Goal: Answer question/provide support

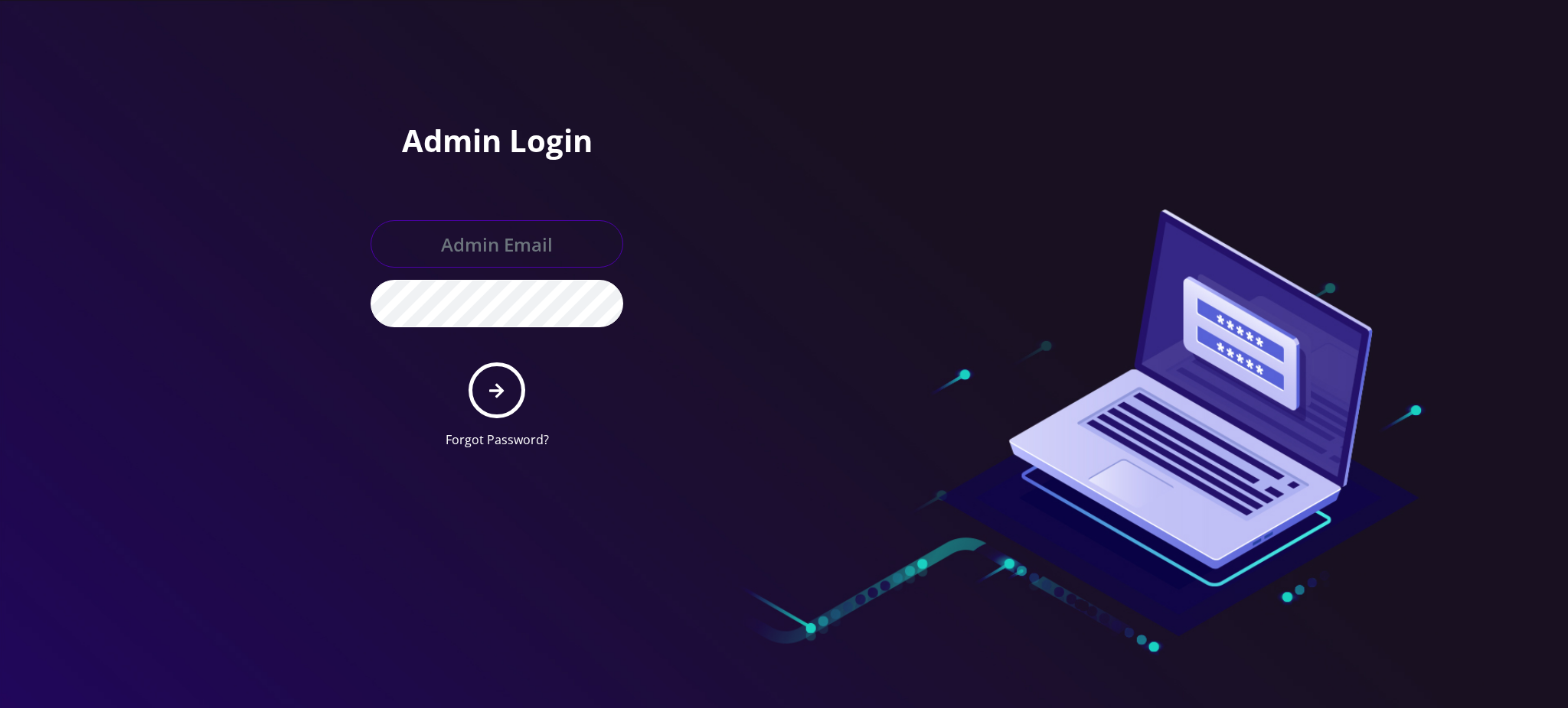
type input "[PERSON_NAME][EMAIL_ADDRESS][DOMAIN_NAME]"
click at [514, 392] on button "submit" at bounding box center [496, 390] width 56 height 56
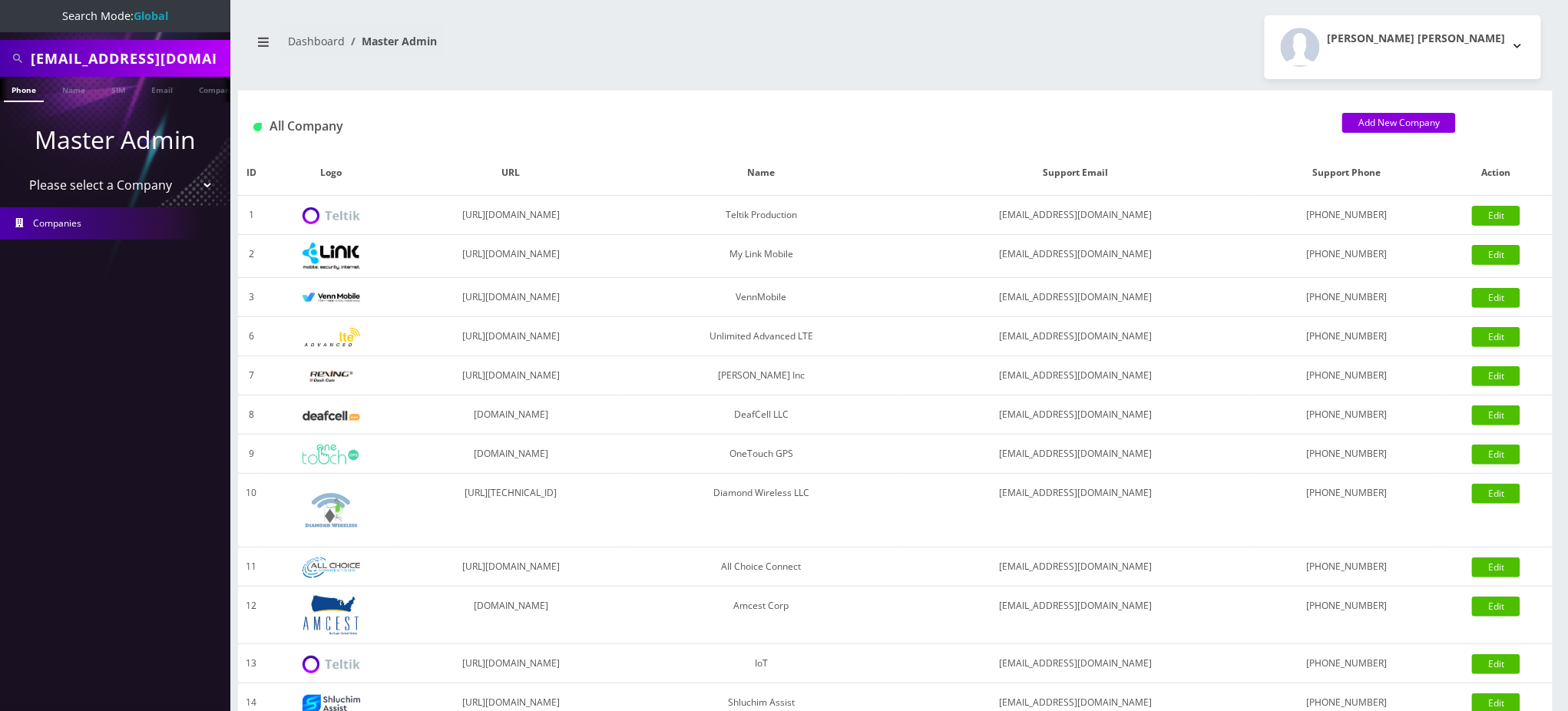
click at [175, 49] on input "rcshvartzbord@gmail.com" at bounding box center [128, 58] width 195 height 30
paste input "9295593329"
type input "9295593329"
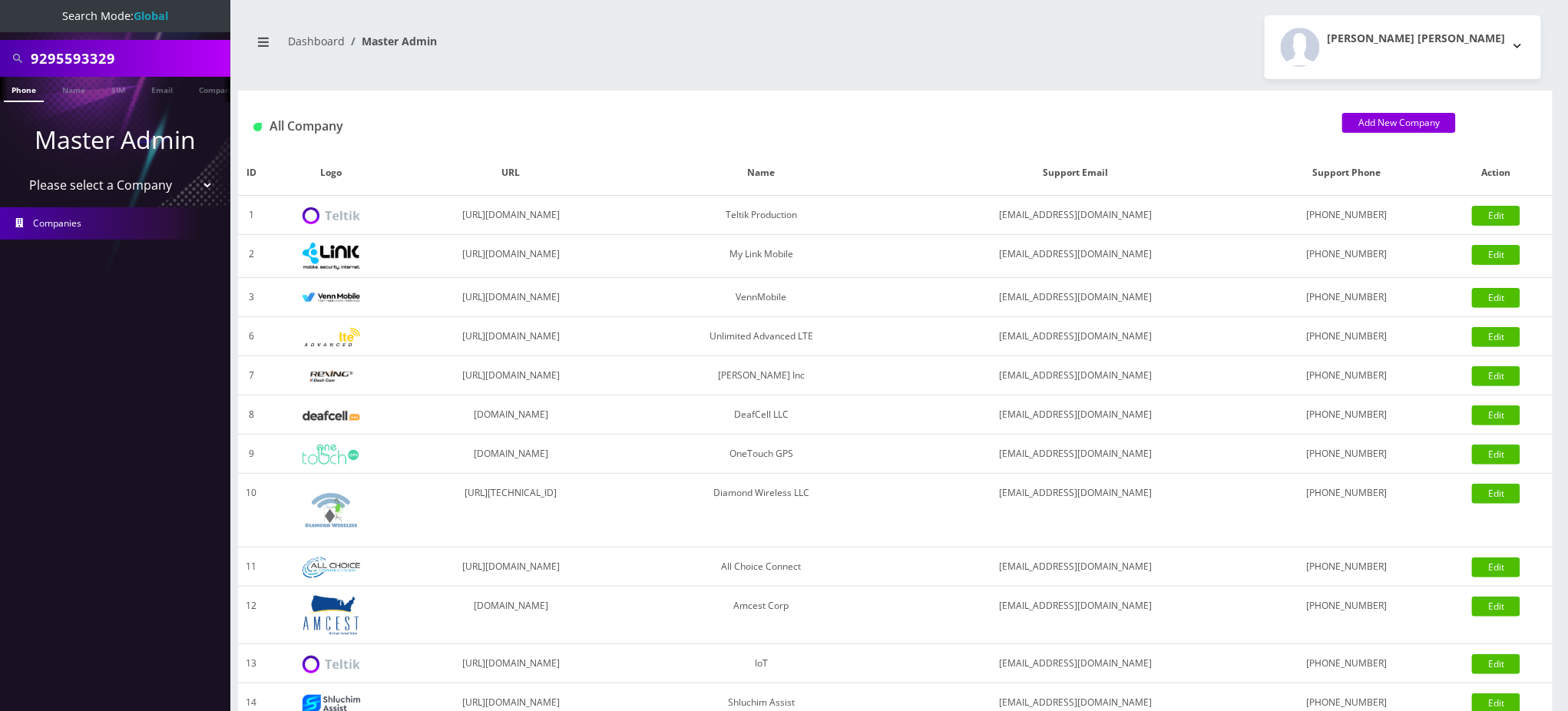
click at [23, 90] on link "Phone" at bounding box center [24, 89] width 40 height 26
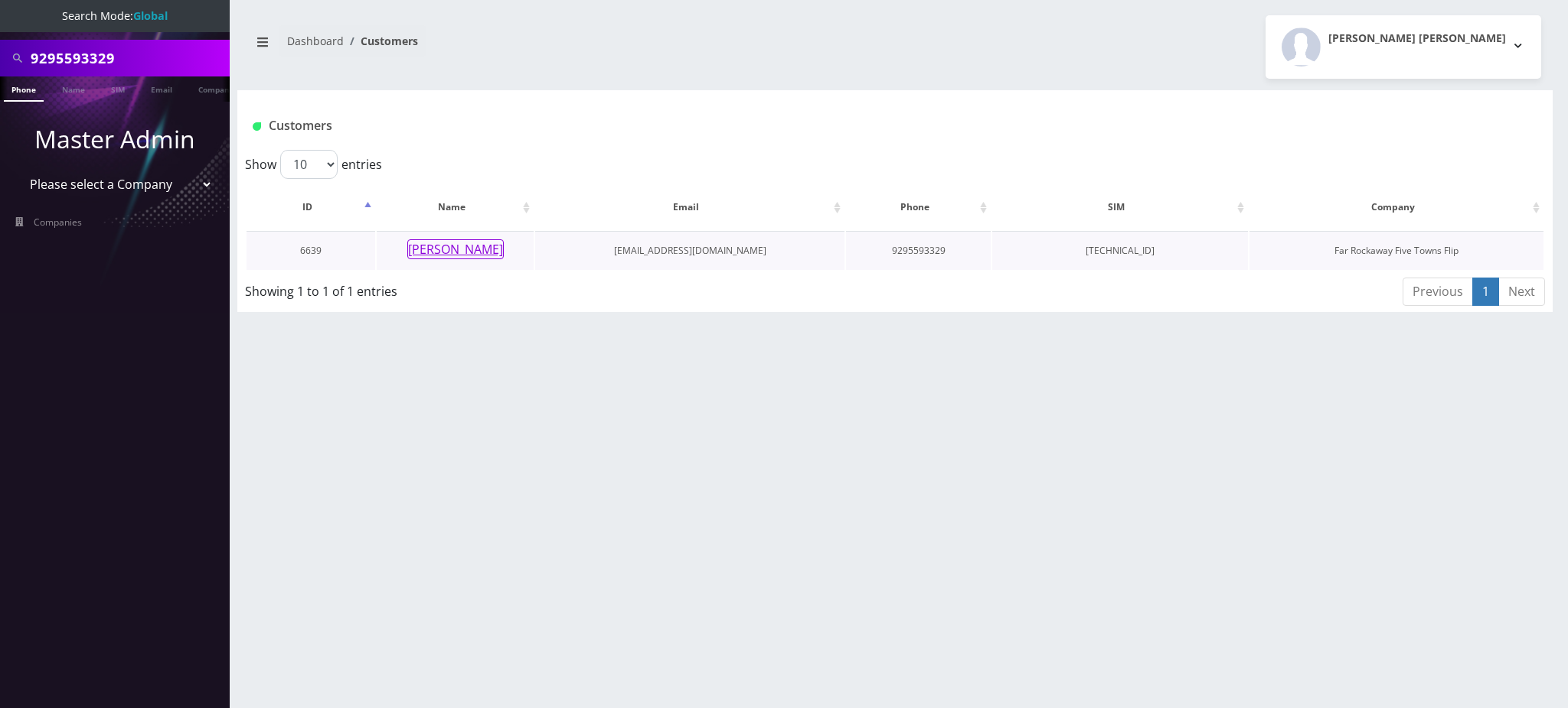
click at [448, 251] on button "chani satz" at bounding box center [455, 249] width 96 height 20
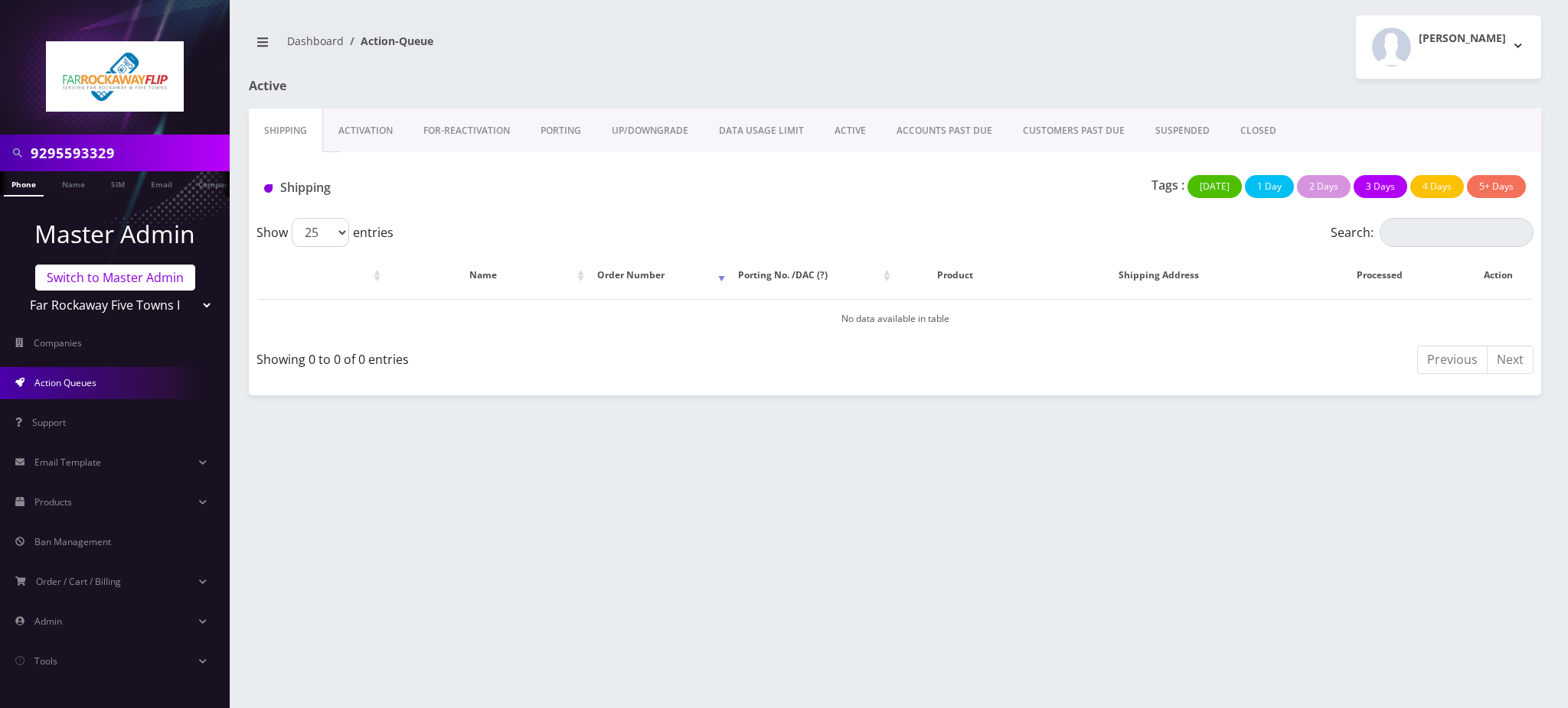
click at [125, 287] on link "Switch to Master Admin" at bounding box center [114, 277] width 160 height 26
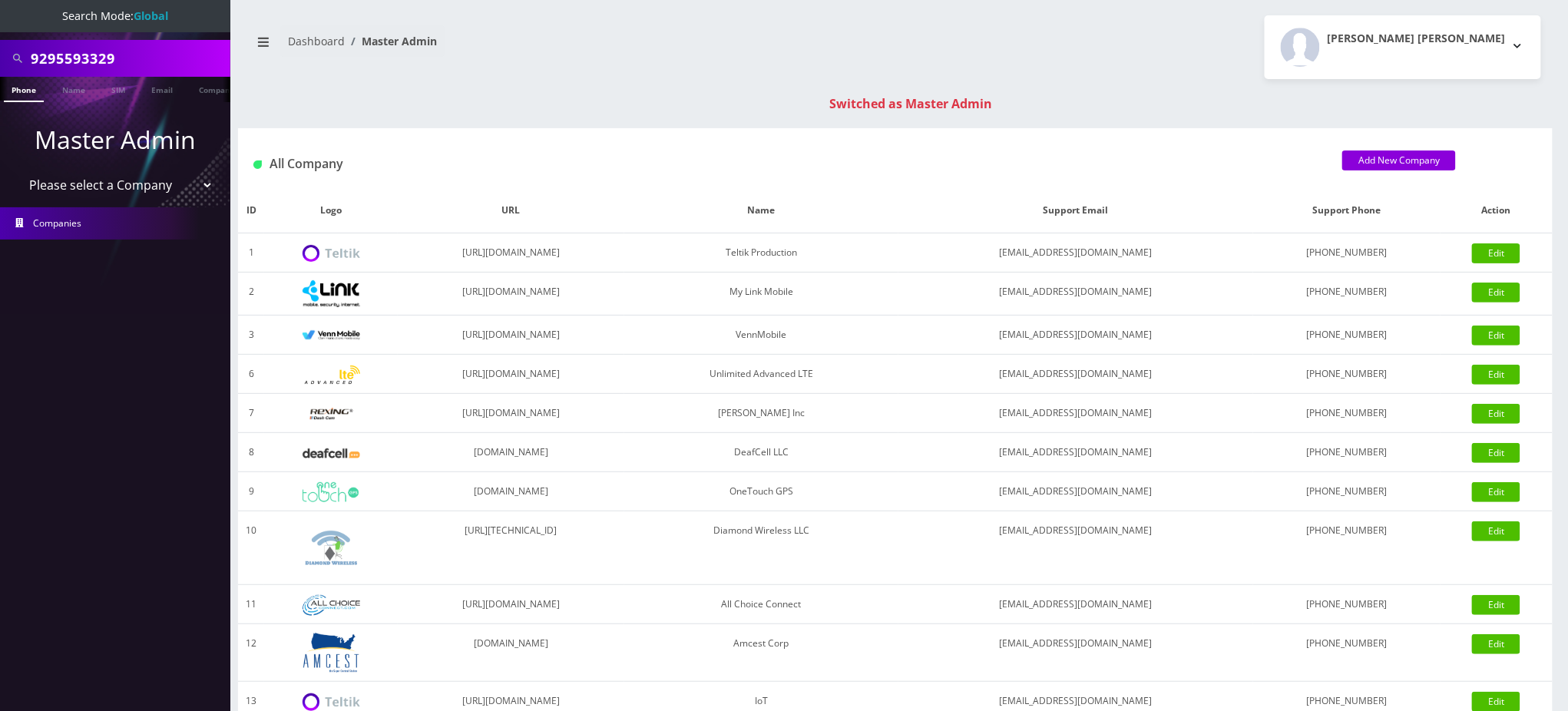
drag, startPoint x: 136, startPoint y: 50, endPoint x: 0, endPoint y: 34, distance: 136.9
click at [0, 34] on nav "Search Mode: Global 9295593329 Phone Name SIM Email Company Customer Master Adm…" at bounding box center [115, 355] width 230 height 711
paste input "joethemuhman3720@gmail.com"
type input "[EMAIL_ADDRESS][DOMAIN_NAME]"
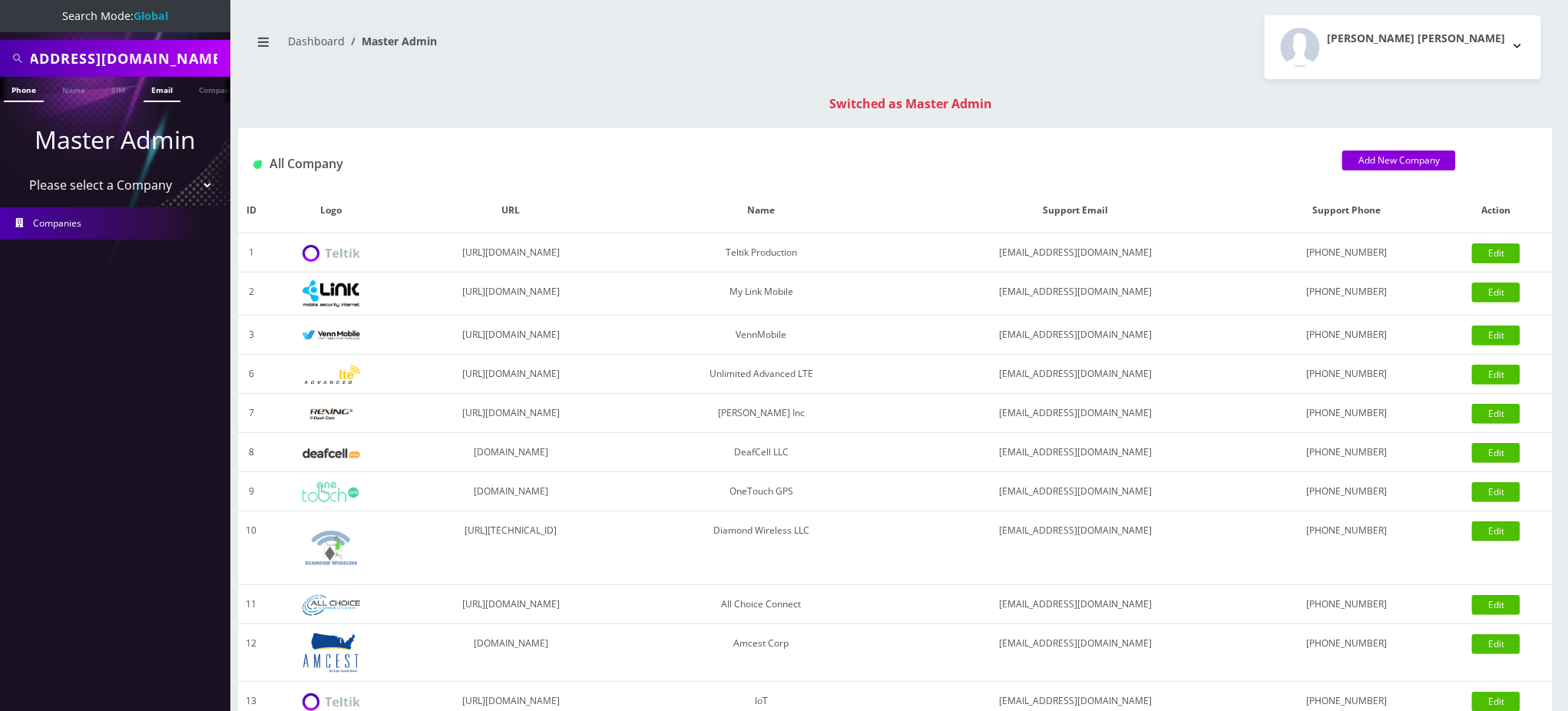
scroll to position [0, 0]
click at [163, 92] on link "Email" at bounding box center [162, 89] width 37 height 26
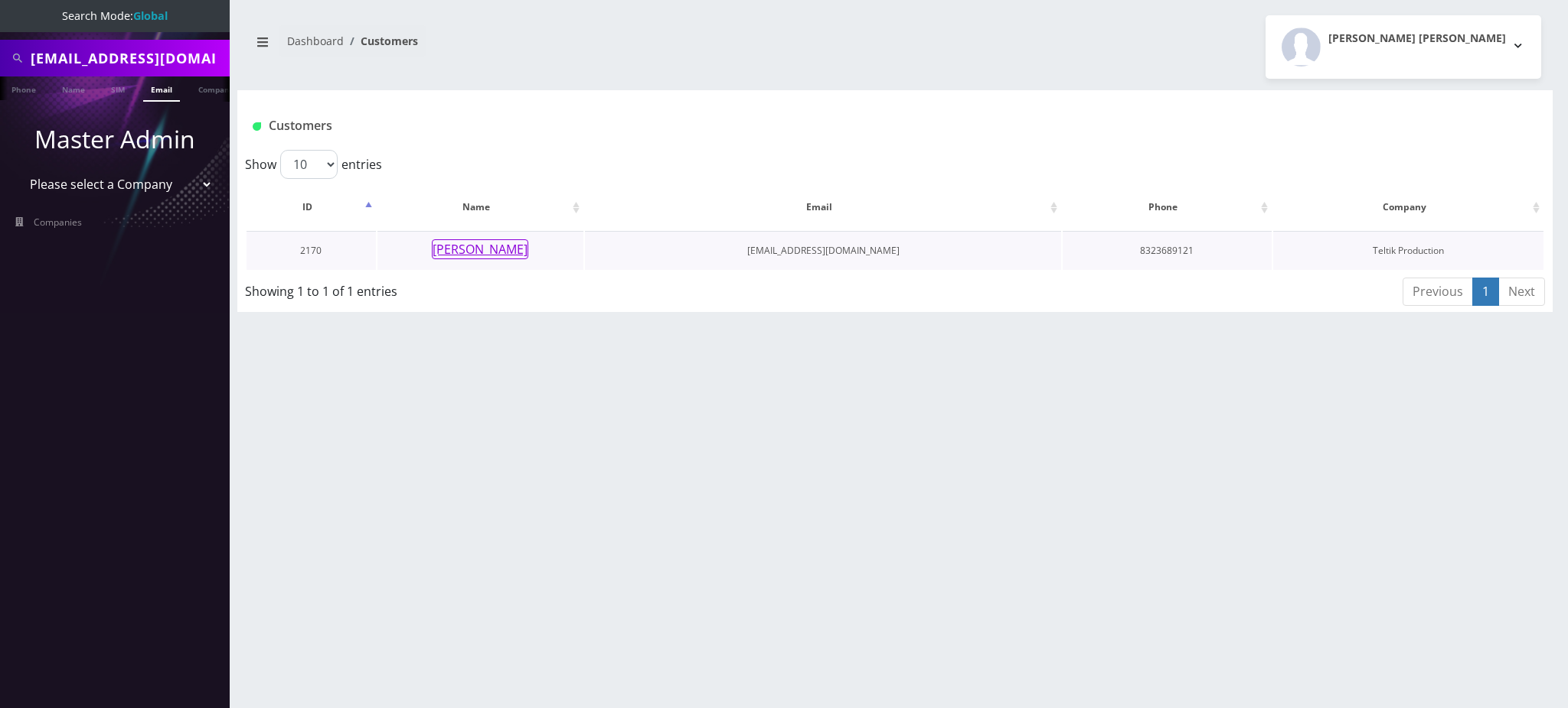
click at [480, 251] on button "[PERSON_NAME]" at bounding box center [479, 249] width 96 height 20
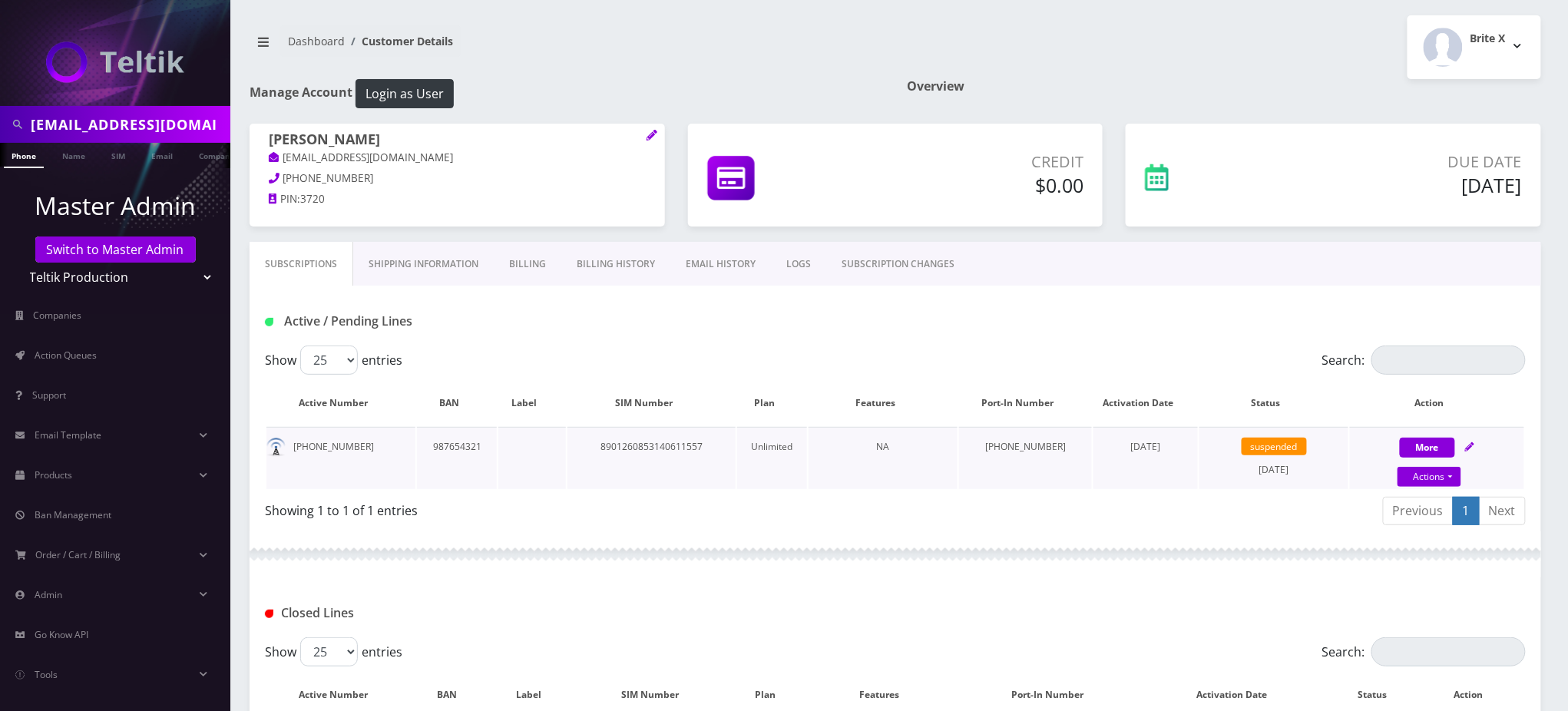
click at [647, 445] on td "8901260853140611557" at bounding box center [651, 458] width 168 height 62
copy td "8901260853140611557"
